Goal: Task Accomplishment & Management: Manage account settings

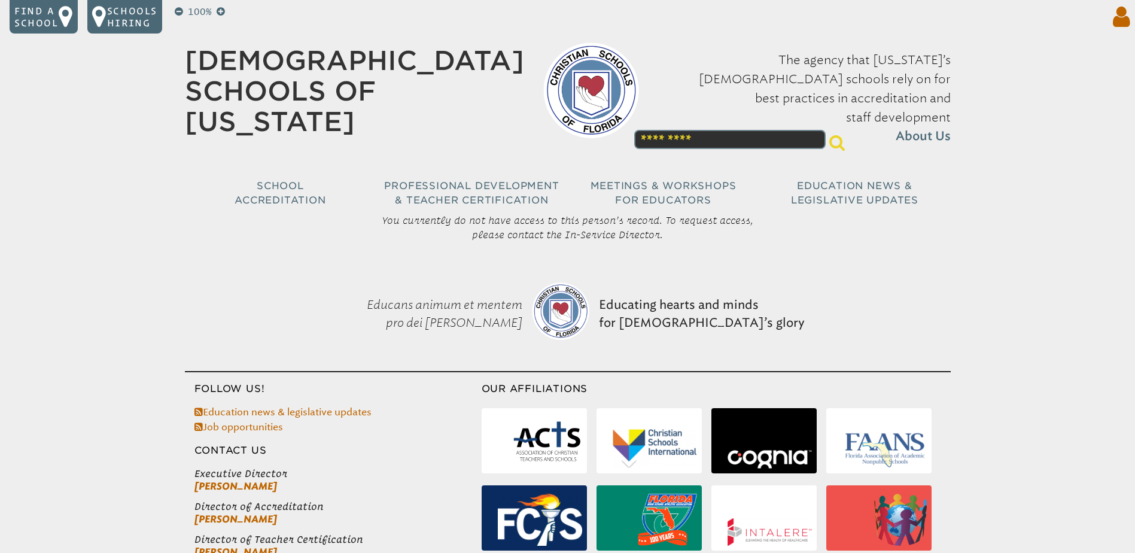
type input "**********"
click at [1123, 23] on icon at bounding box center [1120, 17] width 22 height 24
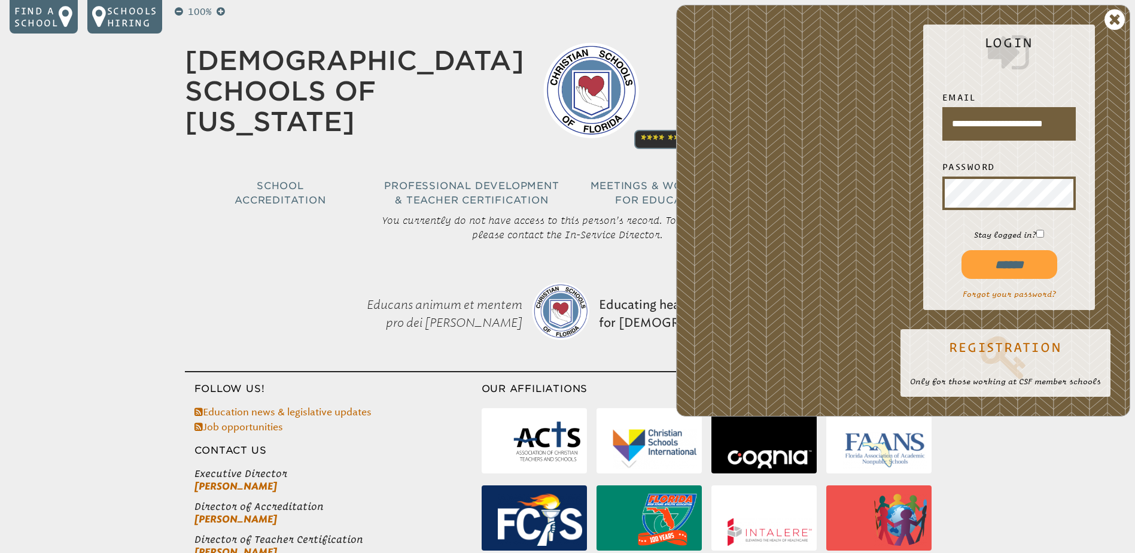
click at [1046, 236] on p "Stay logged in?" at bounding box center [1009, 234] width 153 height 11
drag, startPoint x: 1018, startPoint y: 272, endPoint x: 1020, endPoint y: 262, distance: 9.7
click at [1022, 266] on input "******" at bounding box center [1010, 264] width 96 height 29
type input "**********"
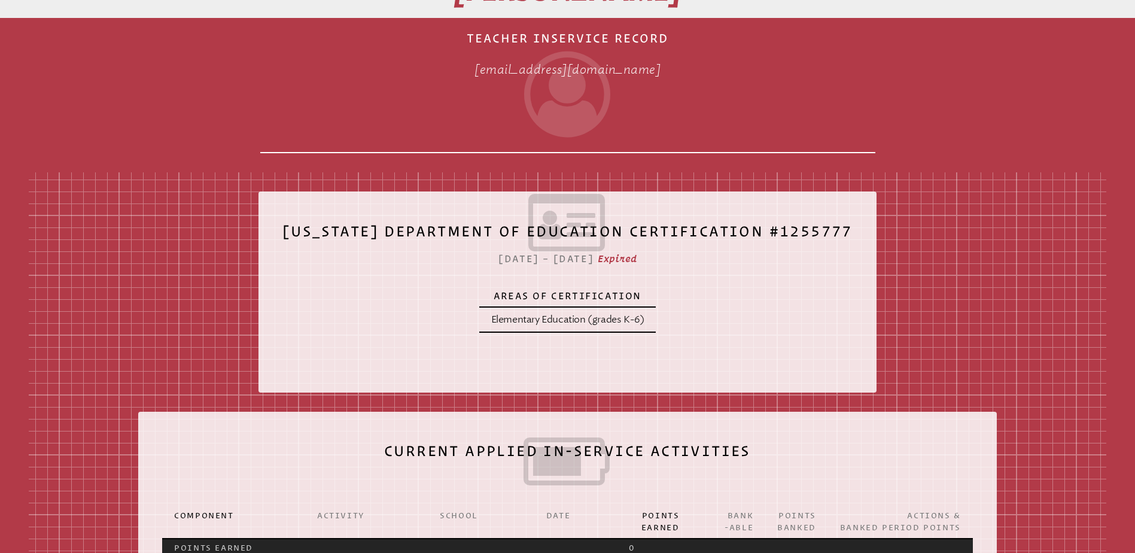
scroll to position [299, 0]
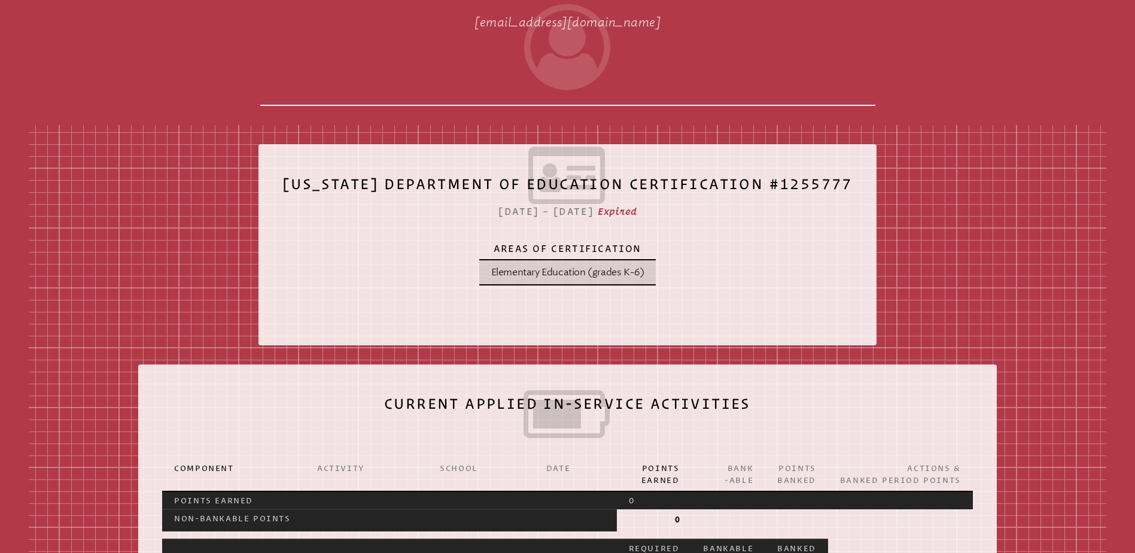
click at [595, 274] on p "Elementary Education (grades K-6)" at bounding box center [567, 272] width 153 height 14
click at [637, 210] on span "Expired" at bounding box center [617, 211] width 39 height 11
click at [553, 172] on icon at bounding box center [568, 175] width 570 height 67
click at [557, 193] on icon at bounding box center [568, 175] width 570 height 67
drag, startPoint x: 557, startPoint y: 266, endPoint x: 701, endPoint y: 305, distance: 148.8
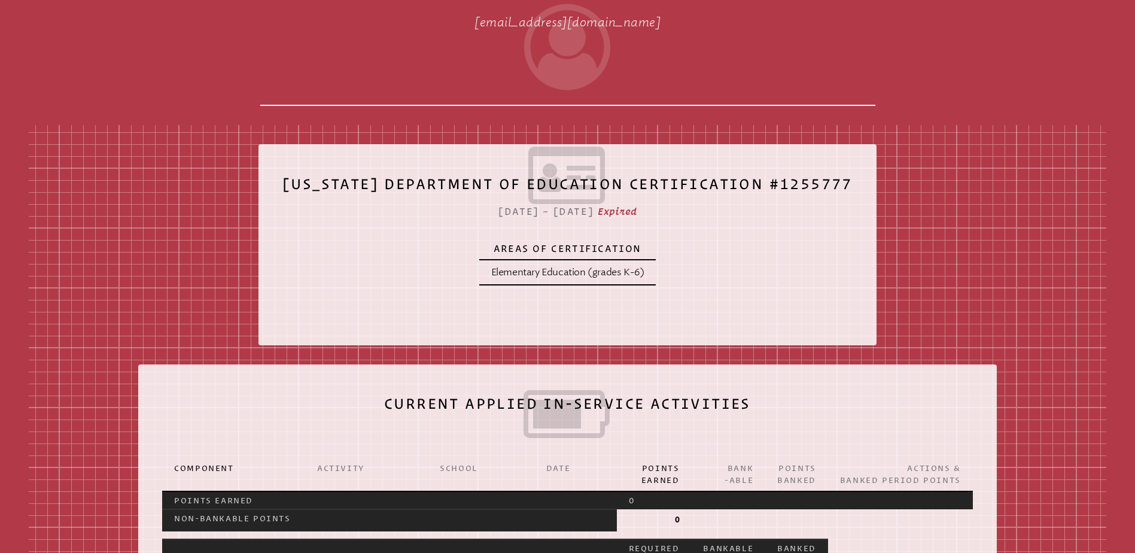
click at [558, 266] on p "Elementary Education (grades K-6)" at bounding box center [567, 272] width 153 height 14
click at [575, 255] on th "Areas of Certification" at bounding box center [567, 249] width 177 height 22
drag, startPoint x: 575, startPoint y: 255, endPoint x: 578, endPoint y: 261, distance: 6.4
click at [578, 261] on table "Areas of Certification Elementary Education (grades K-6)" at bounding box center [567, 262] width 177 height 48
drag, startPoint x: 578, startPoint y: 261, endPoint x: 573, endPoint y: 274, distance: 13.2
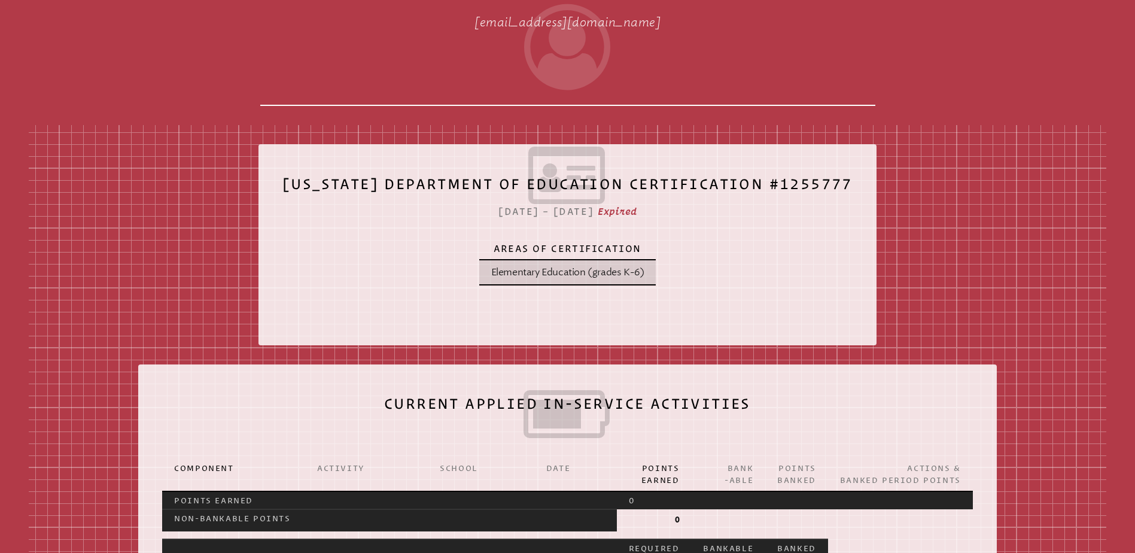
click at [573, 274] on p "Elementary Education (grades K-6)" at bounding box center [567, 272] width 153 height 14
click at [634, 272] on p "Elementary Education (grades K-6)" at bounding box center [567, 272] width 153 height 14
drag, startPoint x: 634, startPoint y: 272, endPoint x: 573, endPoint y: 185, distance: 105.8
click at [573, 183] on icon at bounding box center [568, 175] width 570 height 67
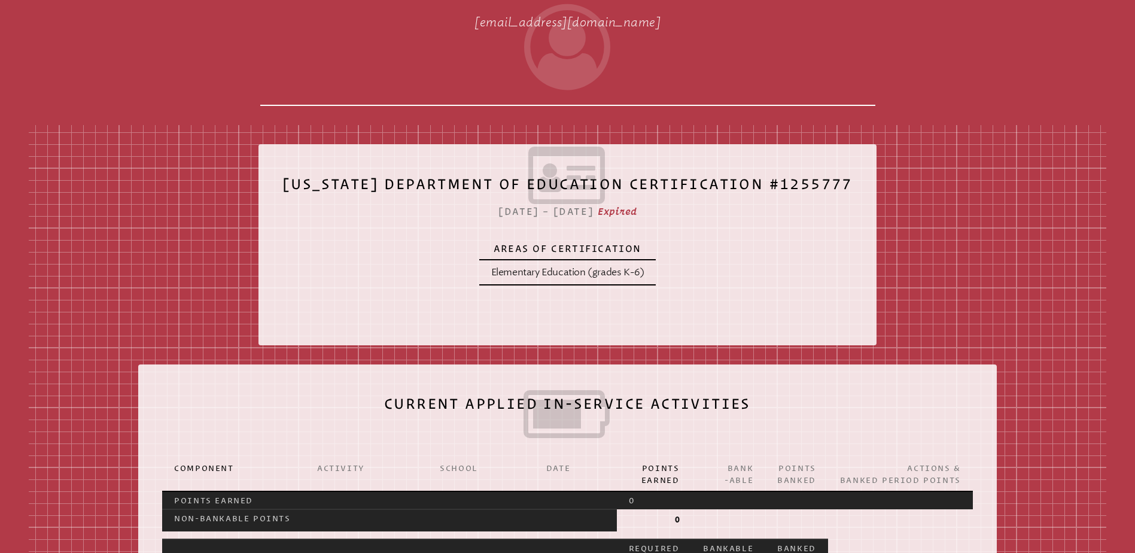
click at [573, 218] on div "[US_STATE] Department of Education Certification #1255777 [DATE] – [DATE] Expir…" at bounding box center [568, 240] width 618 height 172
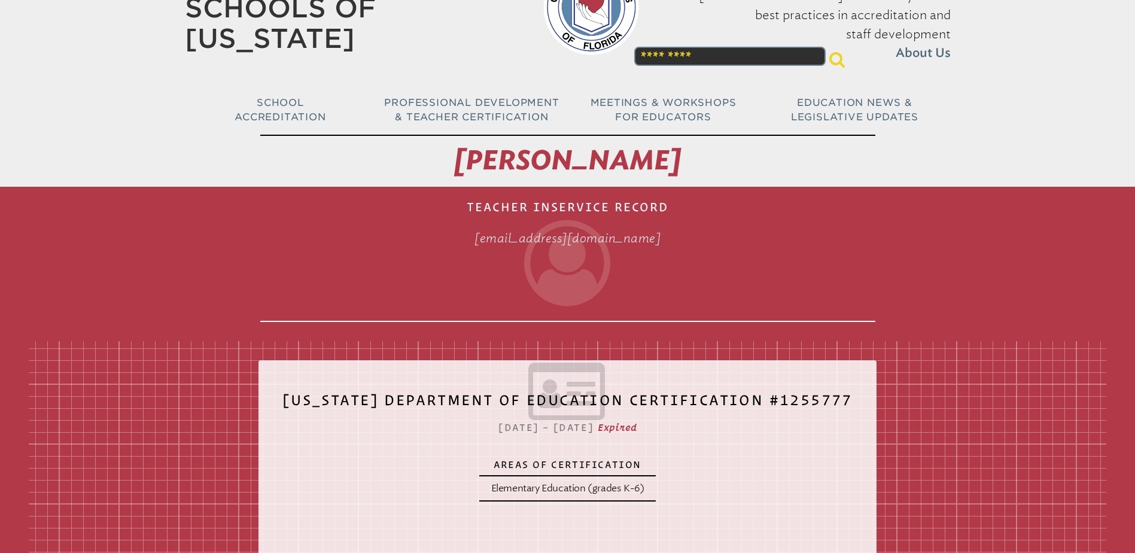
scroll to position [0, 0]
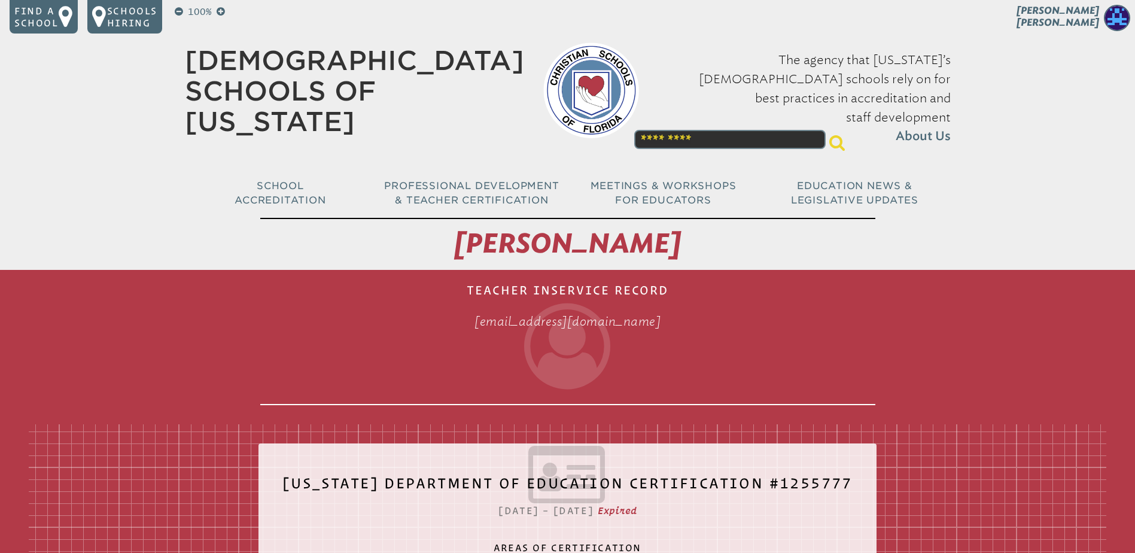
click at [305, 50] on link "[DEMOGRAPHIC_DATA] Schools of [US_STATE]" at bounding box center [354, 91] width 339 height 92
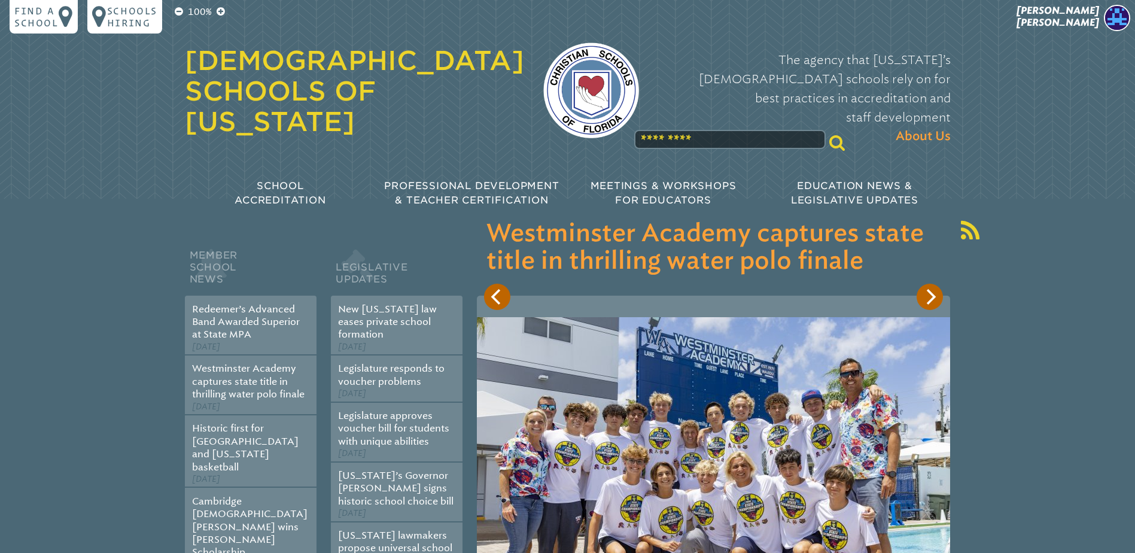
click at [656, 130] on input "text" at bounding box center [730, 139] width 192 height 19
type input "**********"
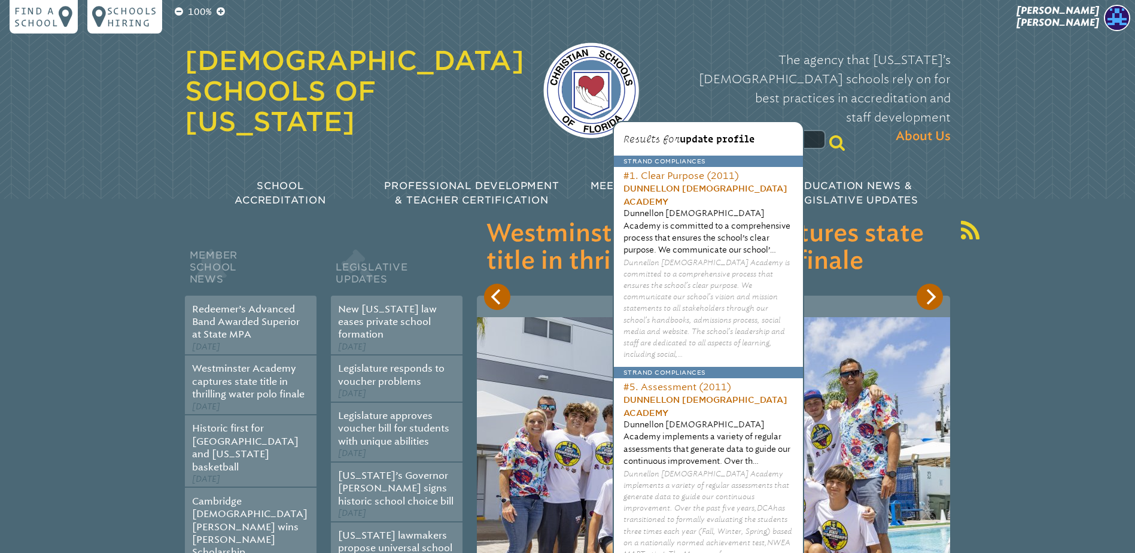
click at [1049, 149] on div "100% Find a school Schools Hiring [PERSON_NAME] [PERSON_NAME] My Current Roles …" at bounding box center [567, 113] width 1135 height 227
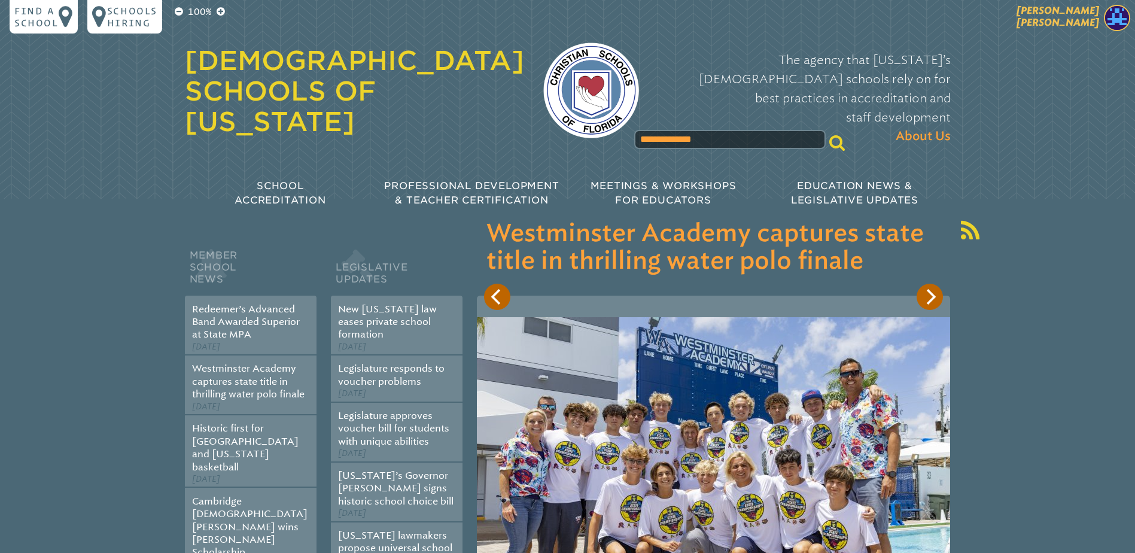
click at [1120, 25] on img at bounding box center [1117, 18] width 26 height 26
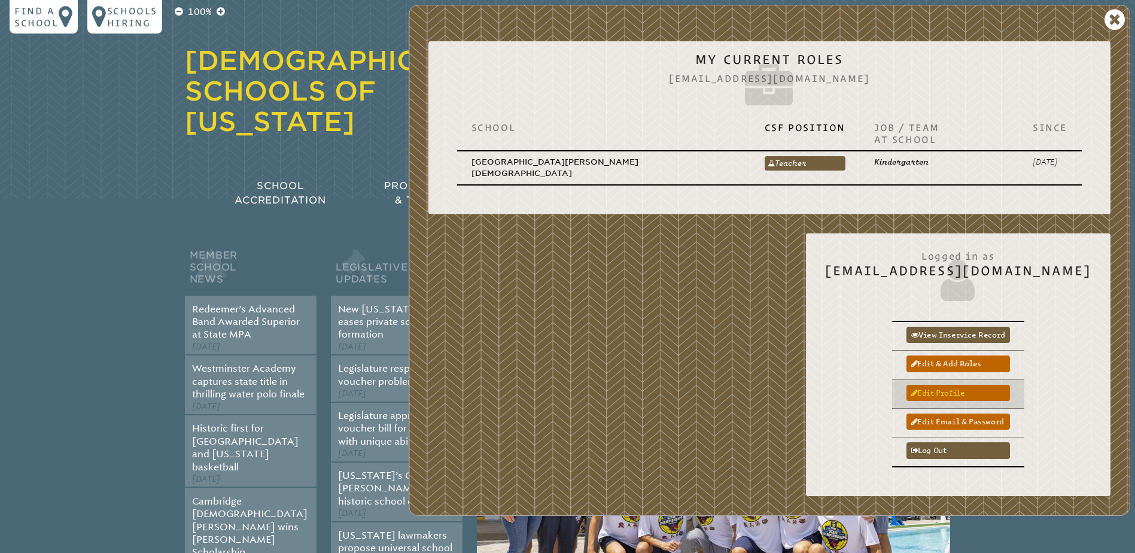
click at [951, 385] on link "Edit profile" at bounding box center [959, 393] width 104 height 16
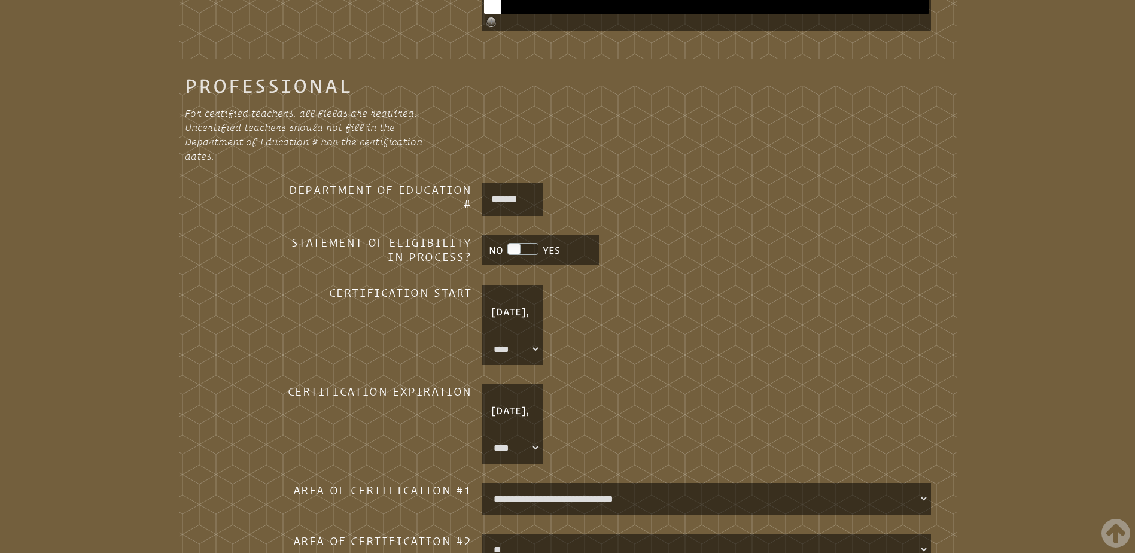
scroll to position [958, 0]
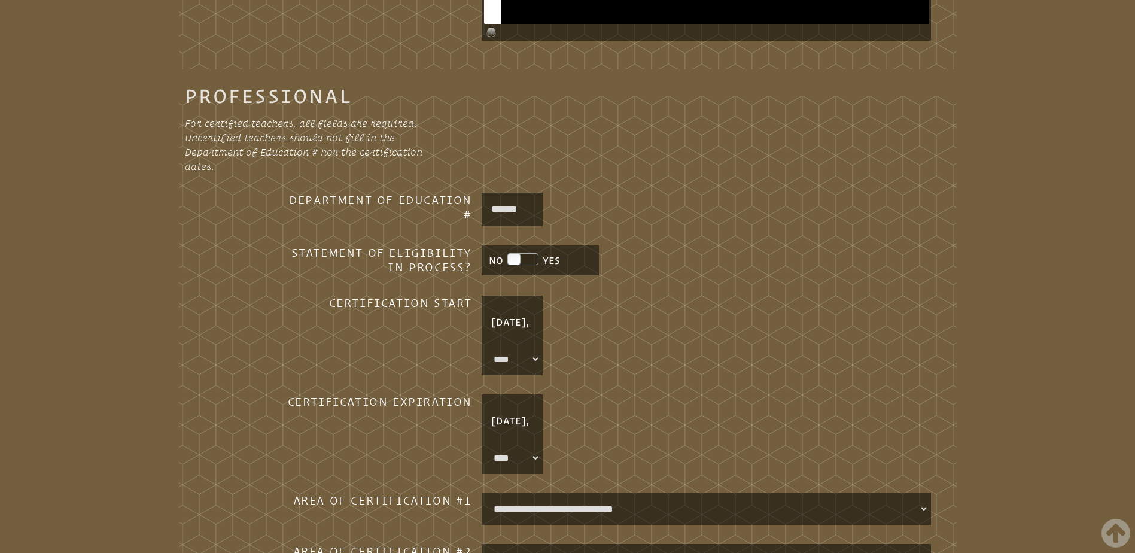
click at [506, 319] on p "[DATE]," at bounding box center [512, 322] width 56 height 29
click at [534, 358] on select "* **** **** **** **** **** **** **** **** **** **** **** **** **** **** **** **…" at bounding box center [512, 359] width 56 height 27
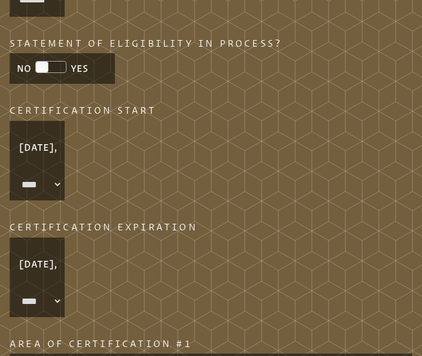
scroll to position [1139, 0]
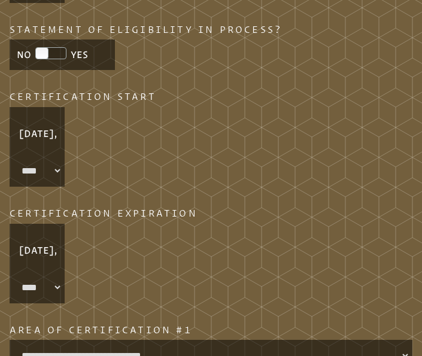
click at [56, 301] on select "* **** **** **** **** **** **** **** **** **** **** **** **** **** **** **** **…" at bounding box center [37, 287] width 50 height 27
select select "****"
click at [12, 288] on select "* **** **** **** **** **** **** **** **** **** **** **** **** **** **** **** **…" at bounding box center [37, 287] width 50 height 27
click at [28, 259] on p "June 30," at bounding box center [37, 250] width 50 height 29
drag, startPoint x: 40, startPoint y: 271, endPoint x: 48, endPoint y: 277, distance: 10.3
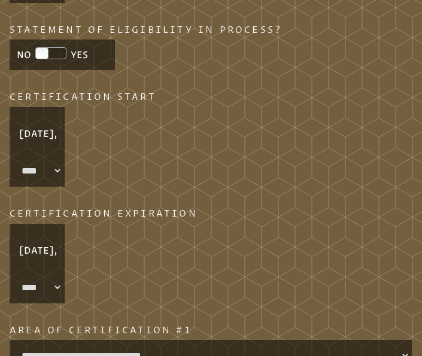
click at [41, 265] on p "June 30," at bounding box center [37, 250] width 50 height 29
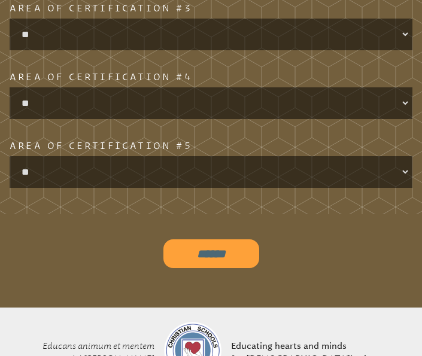
scroll to position [1618, 0]
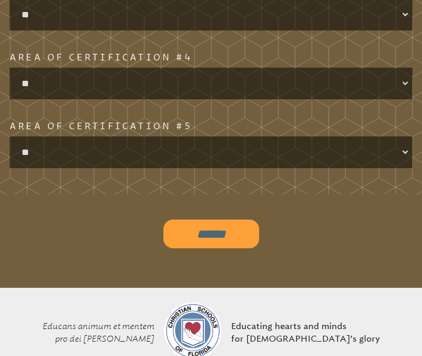
click at [192, 245] on input "******" at bounding box center [211, 234] width 96 height 29
type input "**********"
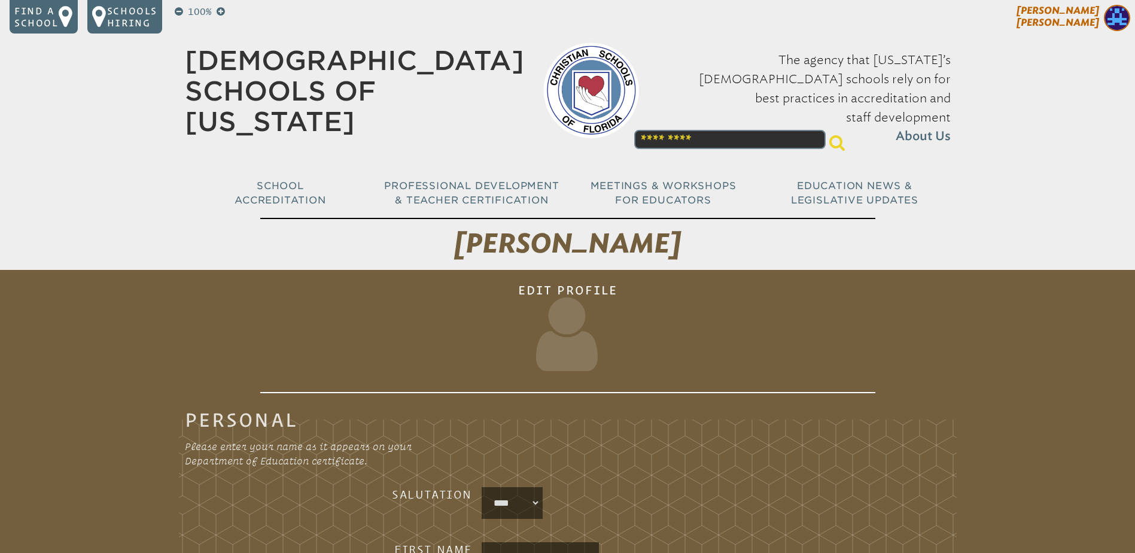
click at [421, 17] on img at bounding box center [1117, 18] width 26 height 26
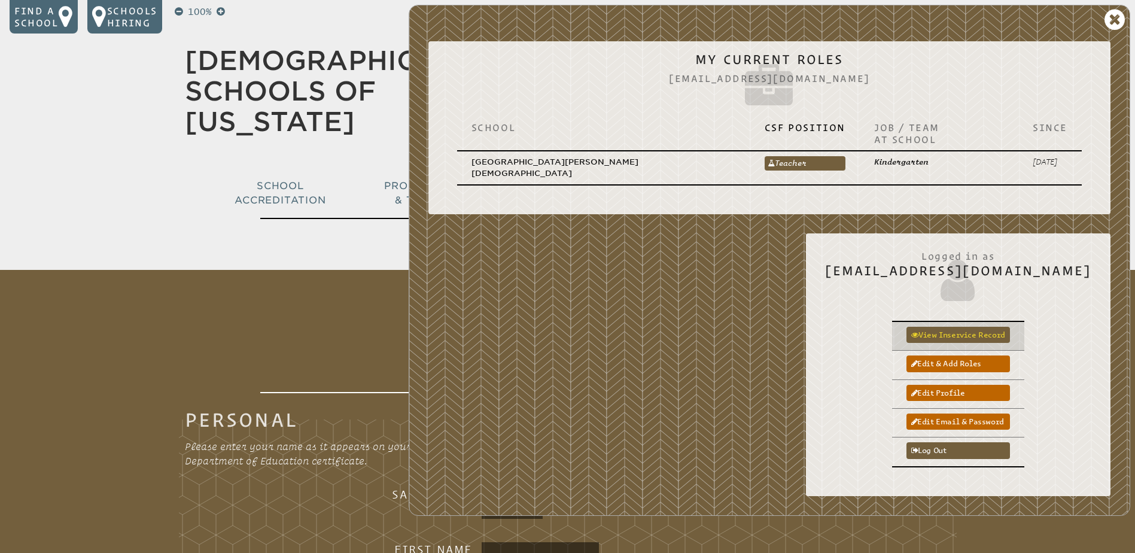
click at [421, 327] on link "View inservice record" at bounding box center [959, 335] width 104 height 16
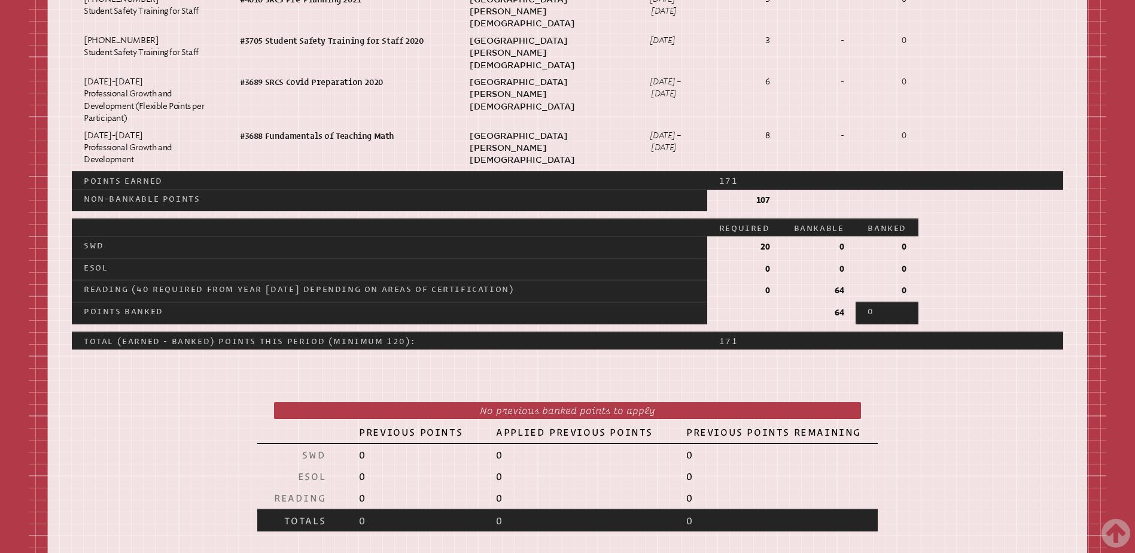
scroll to position [1496, 0]
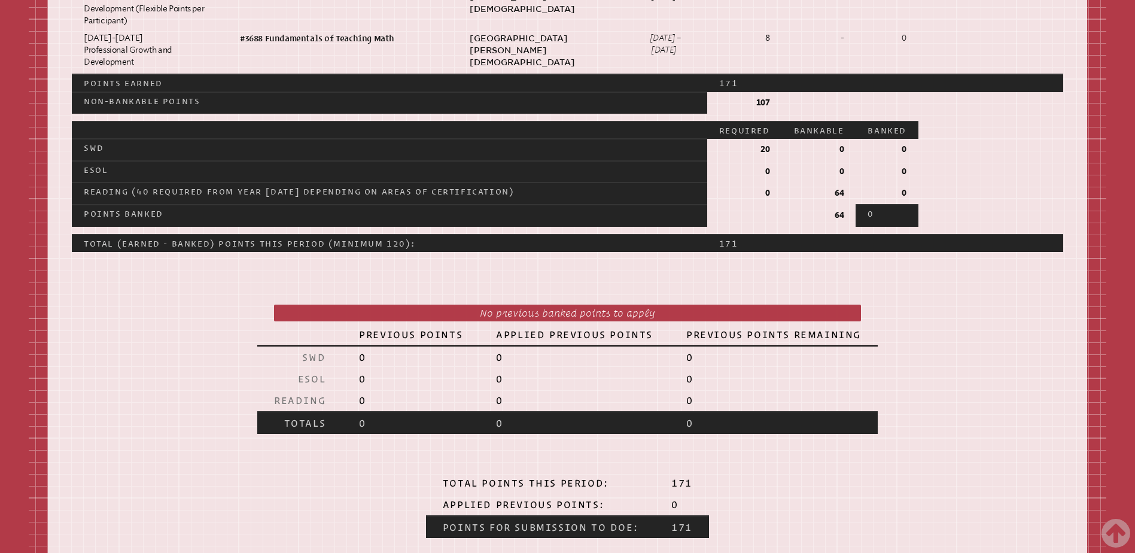
click at [421, 208] on p "0" at bounding box center [887, 214] width 39 height 12
click at [110, 208] on p "Points Banked" at bounding box center [390, 214] width 612 height 12
drag, startPoint x: 110, startPoint y: 184, endPoint x: 281, endPoint y: 218, distance: 174.0
click at [281, 238] on p "Total (Earned - Banked) Points this Period (minimum 120):" at bounding box center [390, 244] width 612 height 12
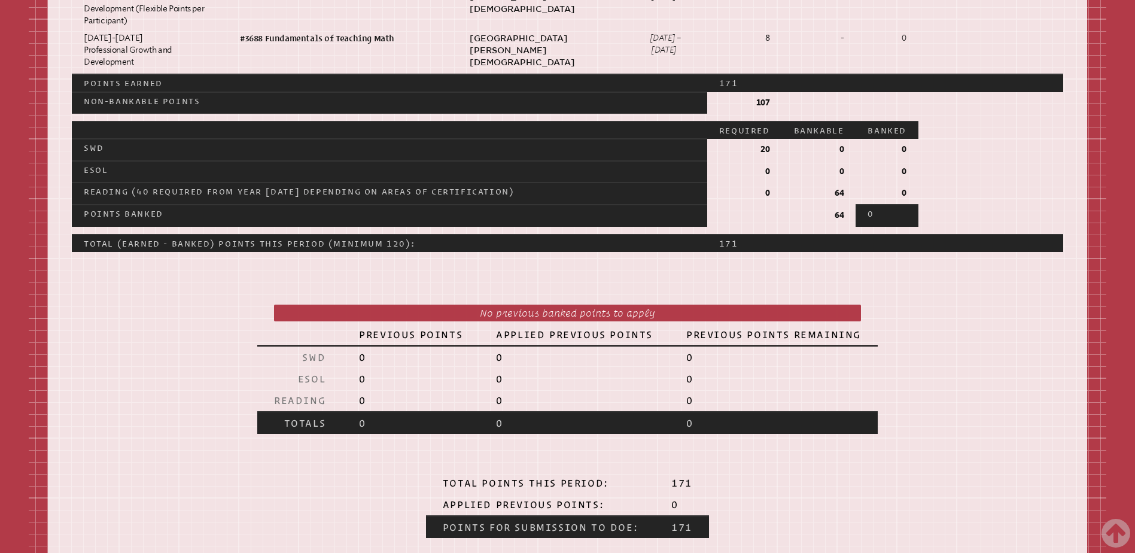
click at [302, 238] on p "Total (Earned - Banked) Points this Period (minimum 120):" at bounding box center [390, 244] width 612 height 12
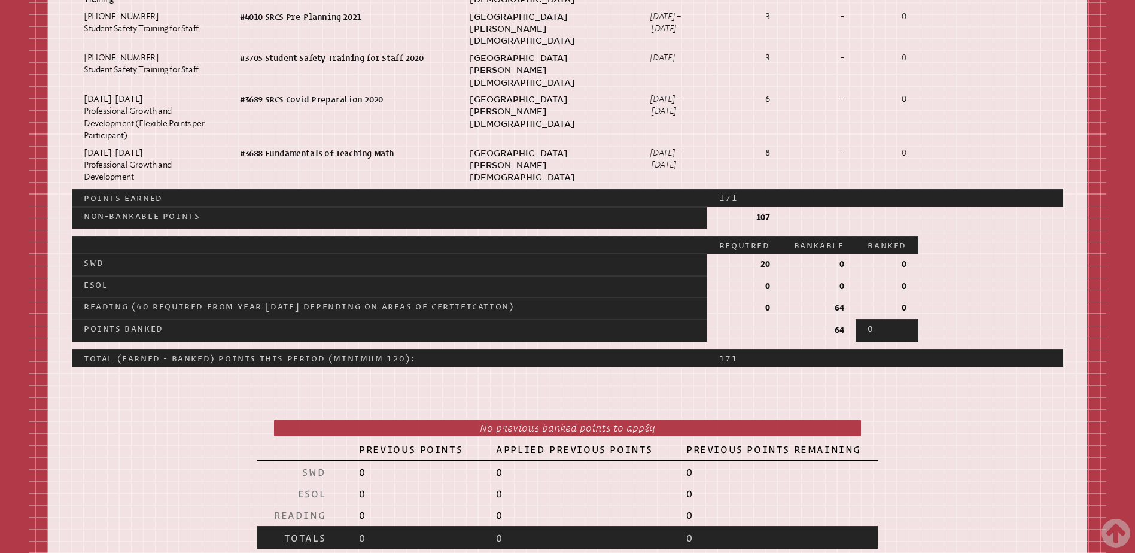
scroll to position [1377, 0]
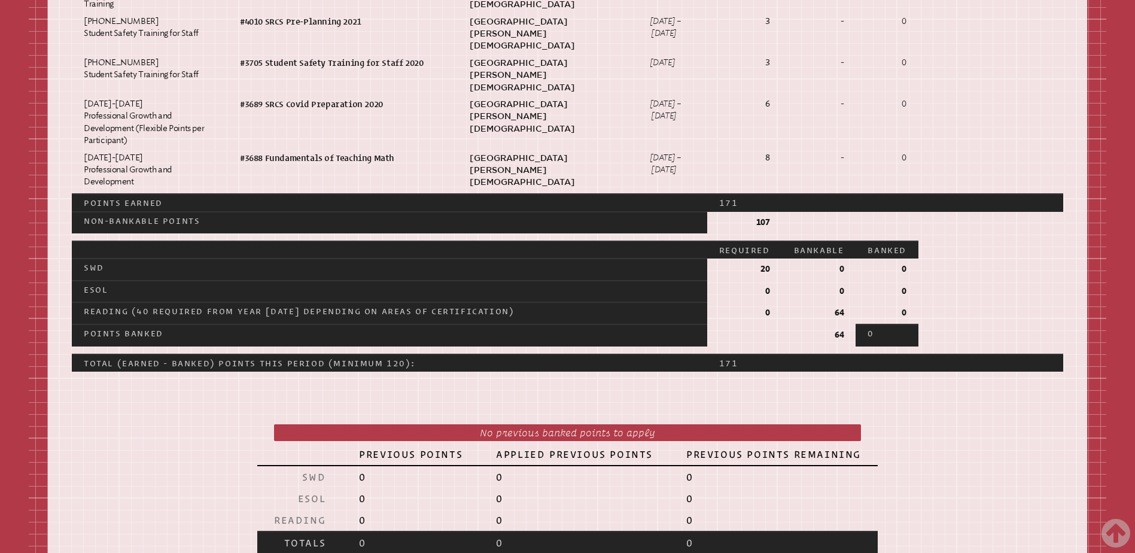
click at [134, 327] on p "Points Banked" at bounding box center [390, 333] width 612 height 12
click at [137, 305] on p "Reading (40 required from year [DATE] depending on Areas of Certification)" at bounding box center [390, 311] width 612 height 12
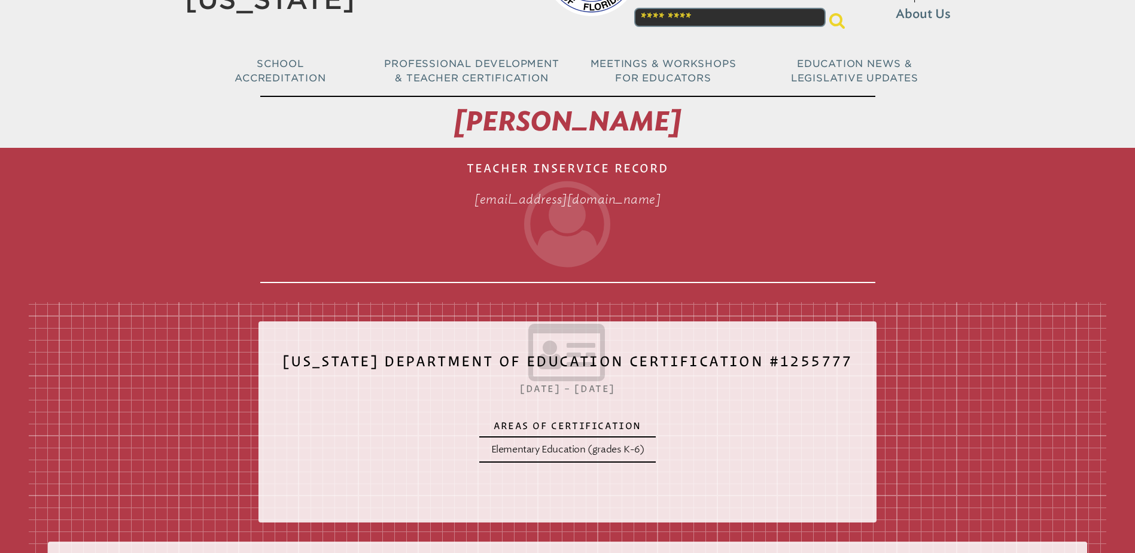
scroll to position [0, 0]
